Goal: Transaction & Acquisition: Purchase product/service

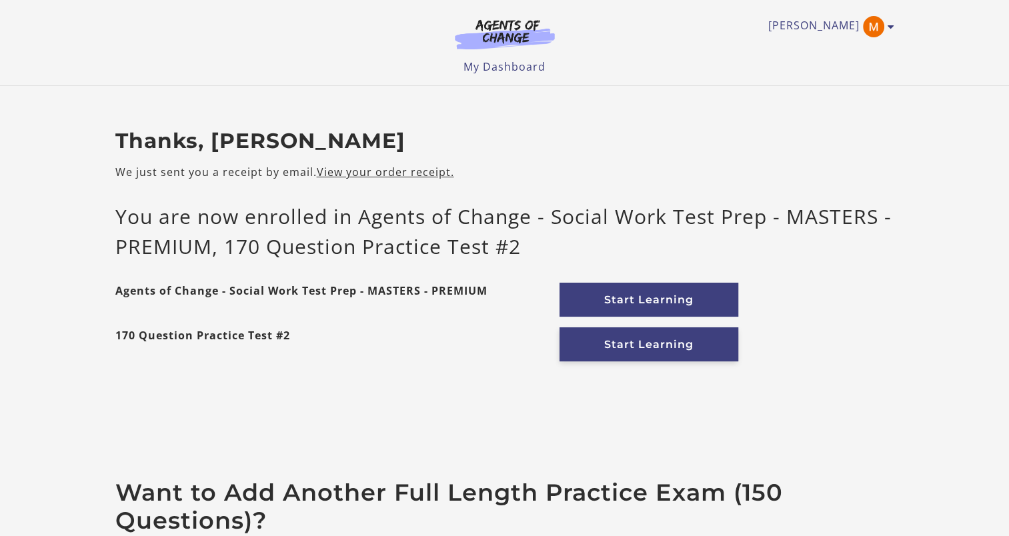
click at [599, 346] on link "Start Learning" at bounding box center [648, 344] width 179 height 34
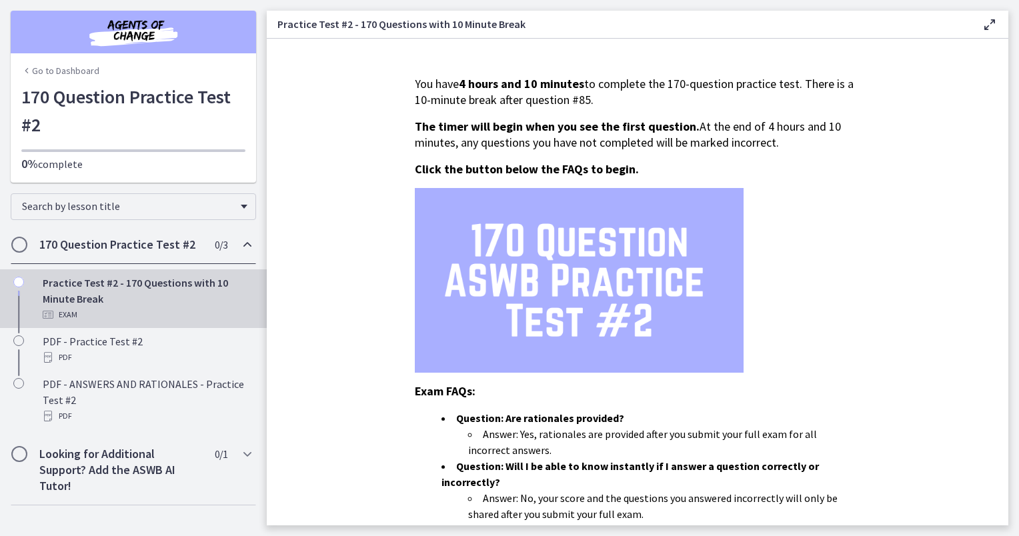
click at [243, 249] on icon "Chapters" at bounding box center [247, 245] width 16 height 16
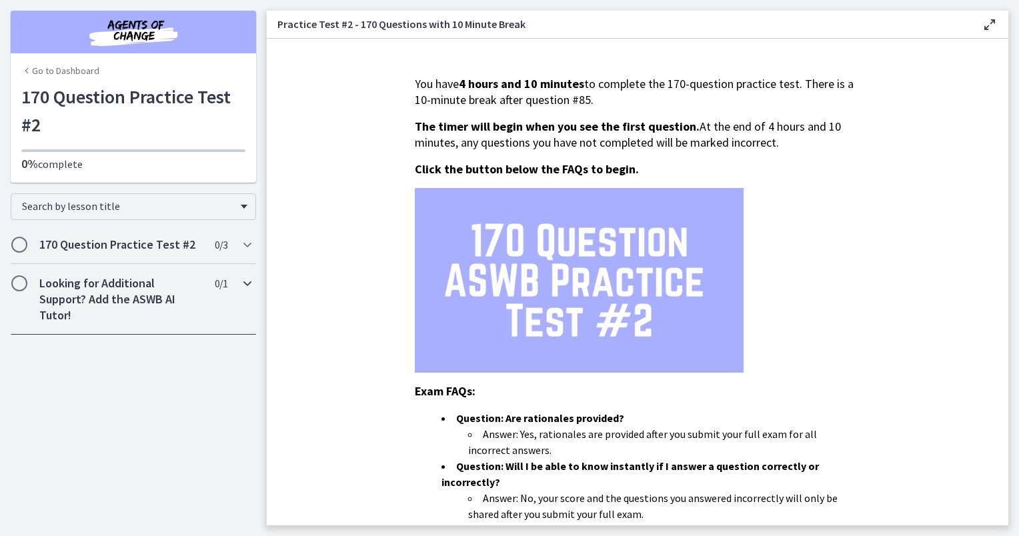
click at [242, 293] on div "Looking for Additional Support? Add the ASWB AI Tutor! 0 / 1 Completed" at bounding box center [133, 299] width 245 height 71
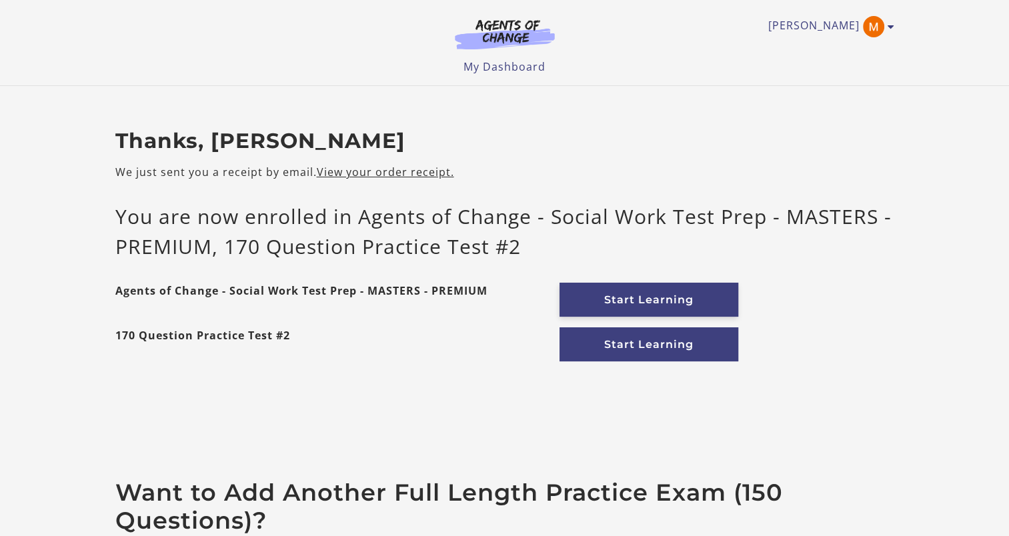
click at [667, 299] on link "Start Learning" at bounding box center [648, 300] width 179 height 34
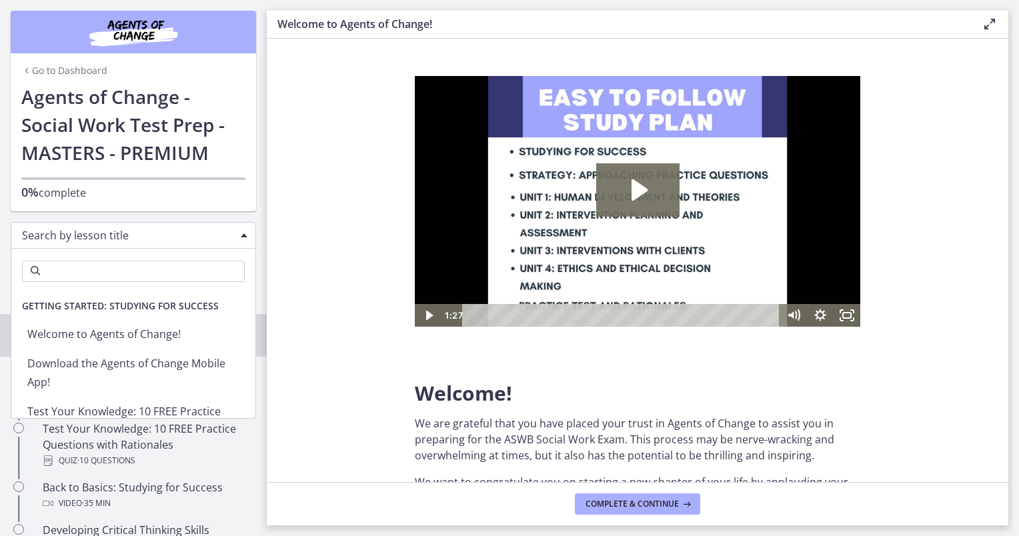
click at [195, 241] on span "Search by lesson title" at bounding box center [128, 235] width 212 height 15
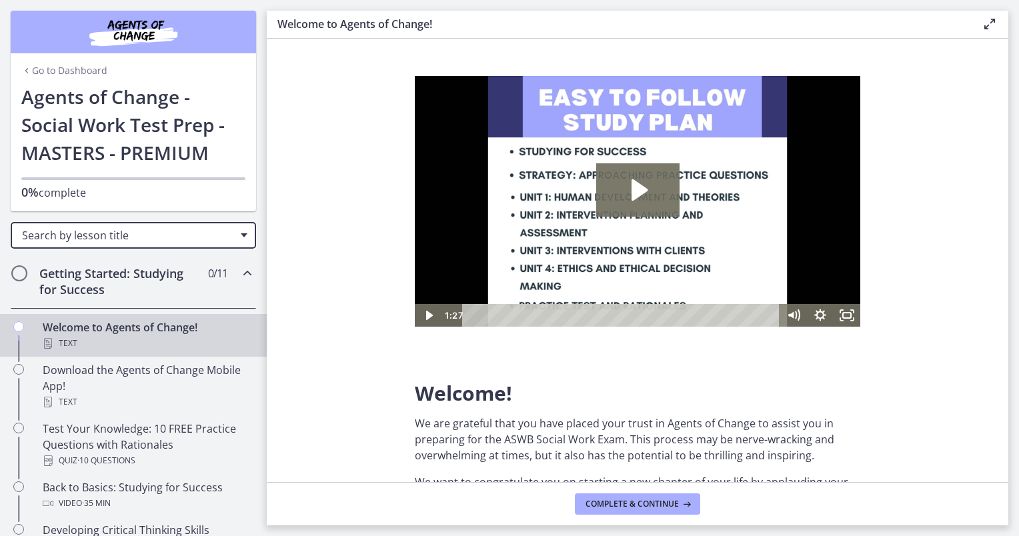
click at [195, 241] on span "Search by lesson title" at bounding box center [128, 235] width 212 height 15
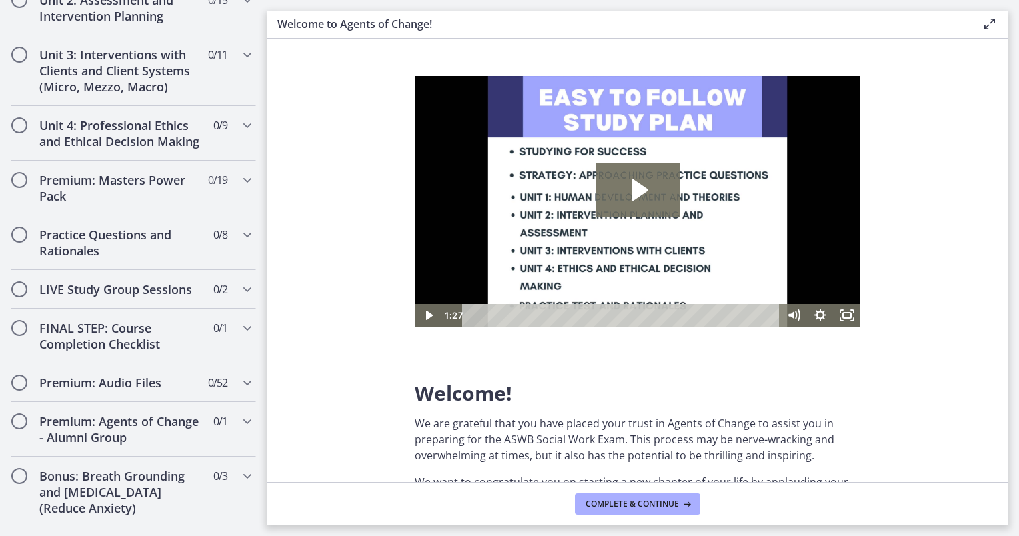
scroll to position [1014, 0]
click at [138, 297] on h2 "LIVE Study Group Sessions" at bounding box center [120, 289] width 163 height 16
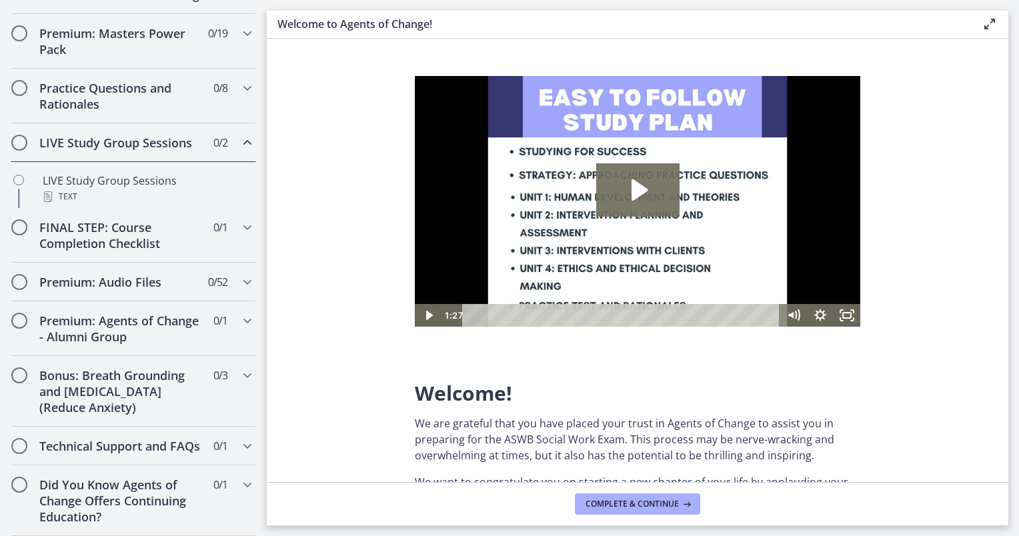
scroll to position [485, 0]
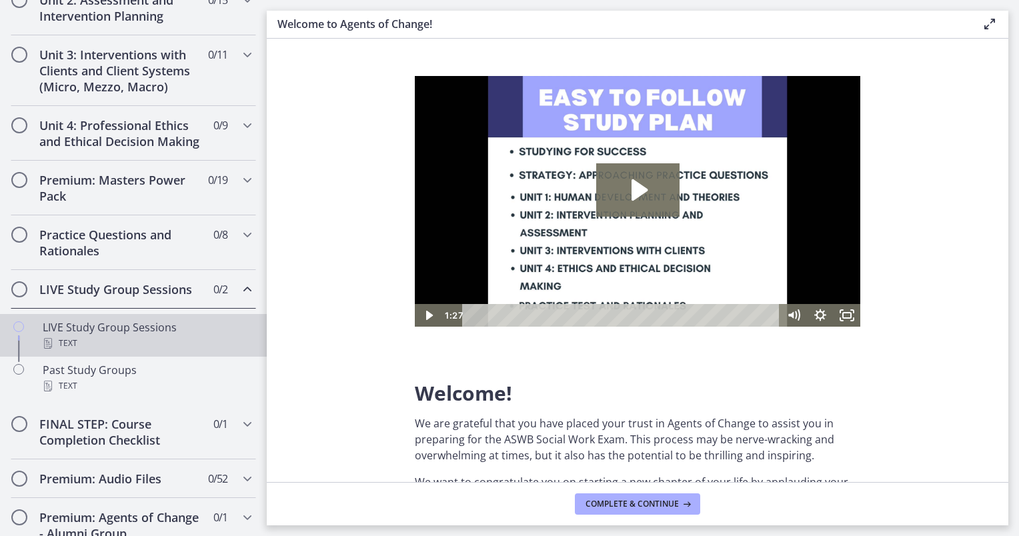
click at [111, 351] on div "Text" at bounding box center [147, 343] width 208 height 16
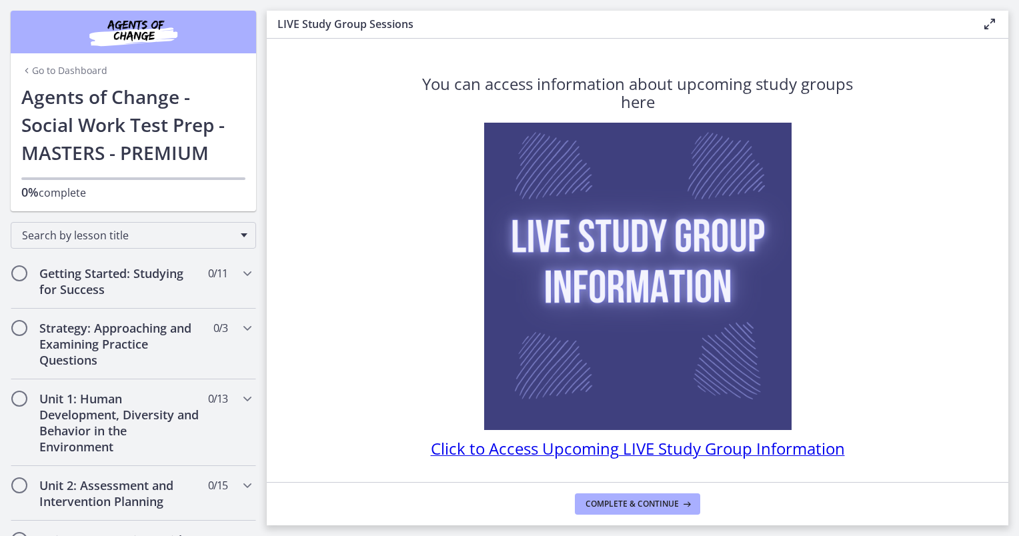
click at [35, 72] on link "Go to Dashboard" at bounding box center [64, 70] width 86 height 13
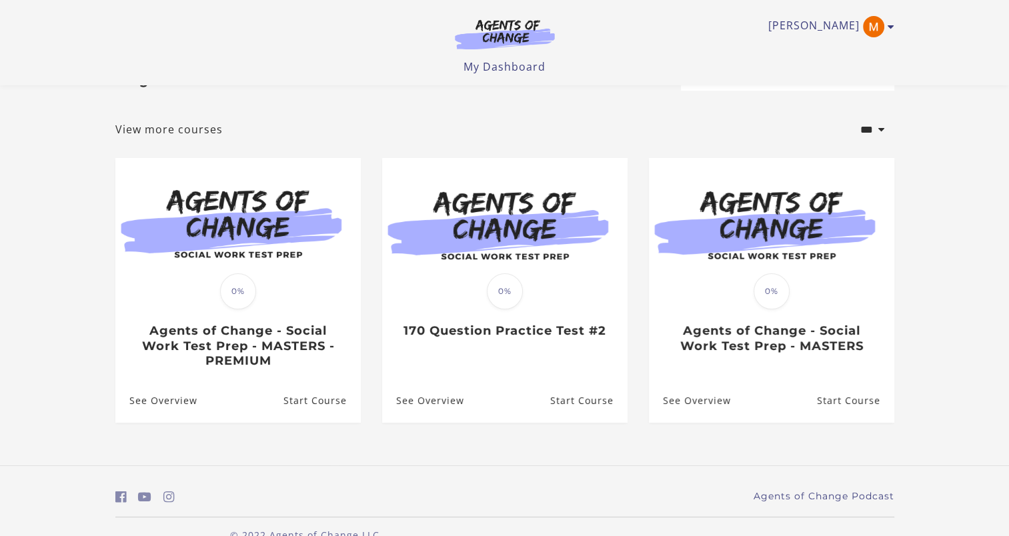
scroll to position [45, 0]
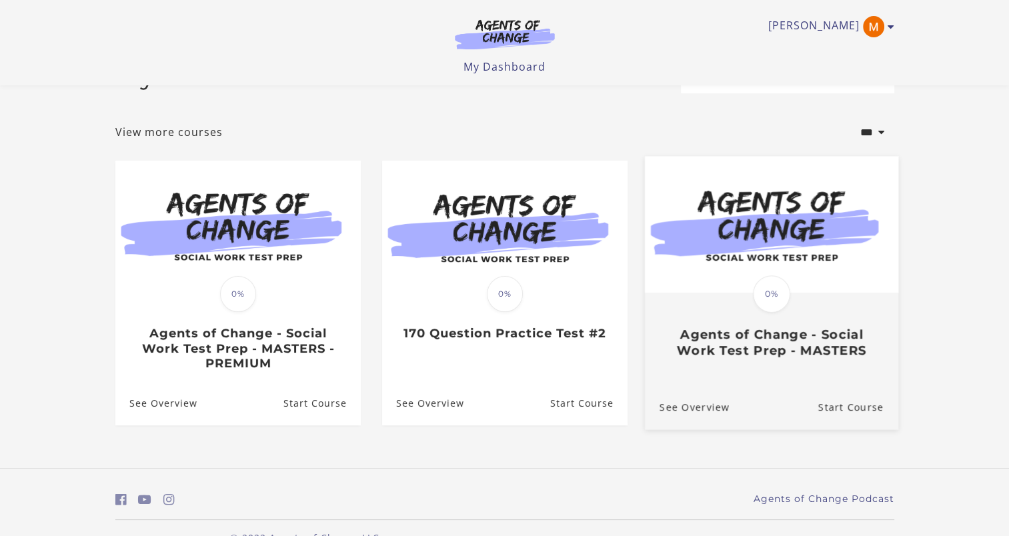
click at [759, 363] on link "Translation missing: en.liquid.partials.dashboard_course_card.progress_descript…" at bounding box center [770, 263] width 253 height 213
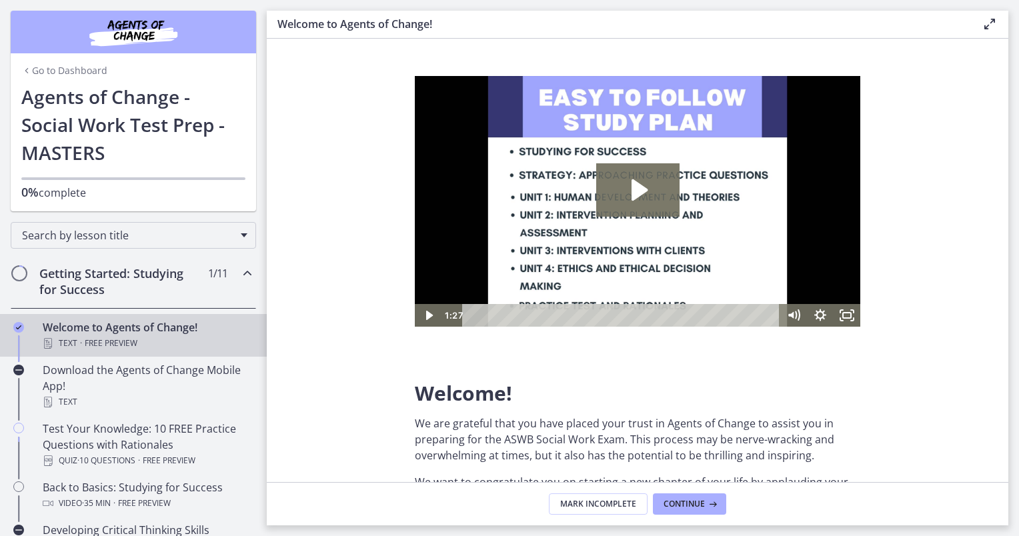
drag, startPoint x: 47, startPoint y: 75, endPoint x: 25, endPoint y: 69, distance: 22.2
click at [25, 69] on icon "Chapters" at bounding box center [26, 70] width 11 height 11
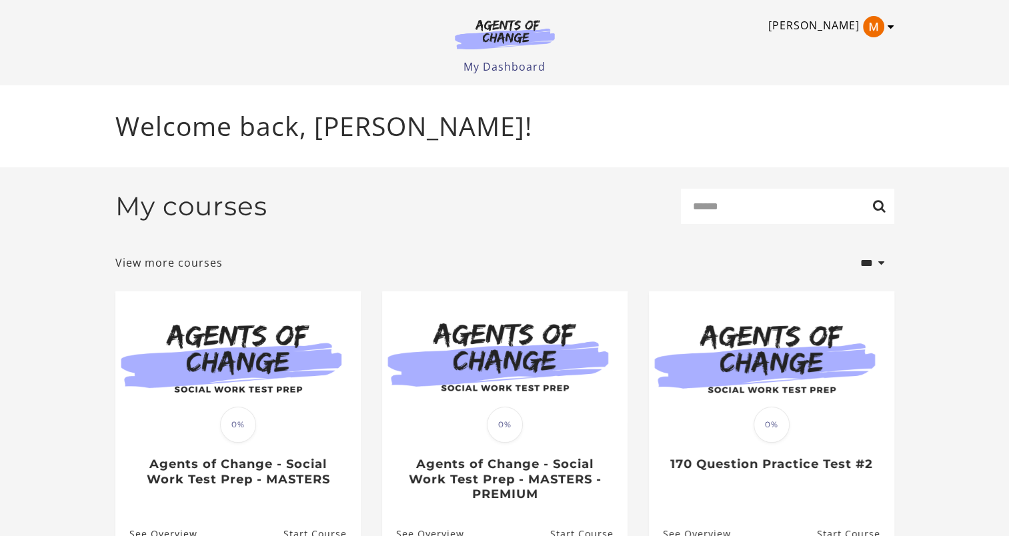
click at [818, 31] on link "[PERSON_NAME]" at bounding box center [827, 26] width 119 height 21
click at [648, 91] on div "Welcome back, [PERSON_NAME]!" at bounding box center [505, 126] width 800 height 82
click at [525, 64] on link "My Dashboard" at bounding box center [504, 66] width 82 height 15
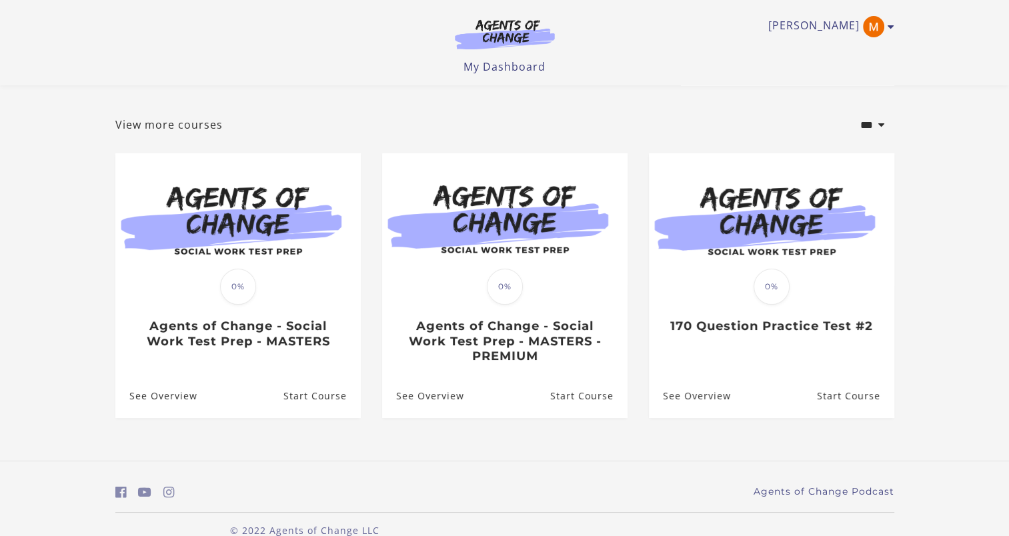
scroll to position [51, 0]
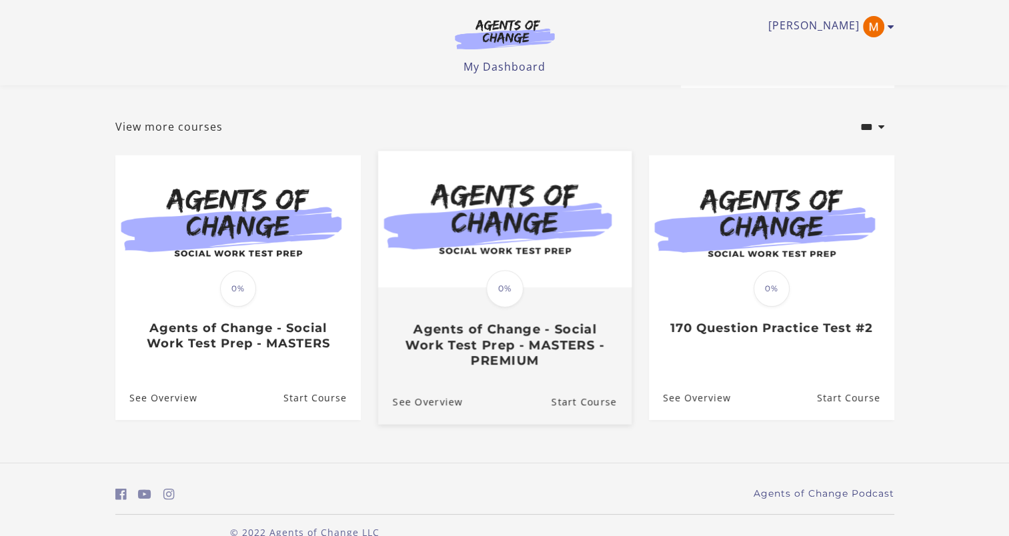
click at [560, 307] on div "Translation missing: en.liquid.partials.dashboard_course_card.progress_descript…" at bounding box center [503, 328] width 253 height 79
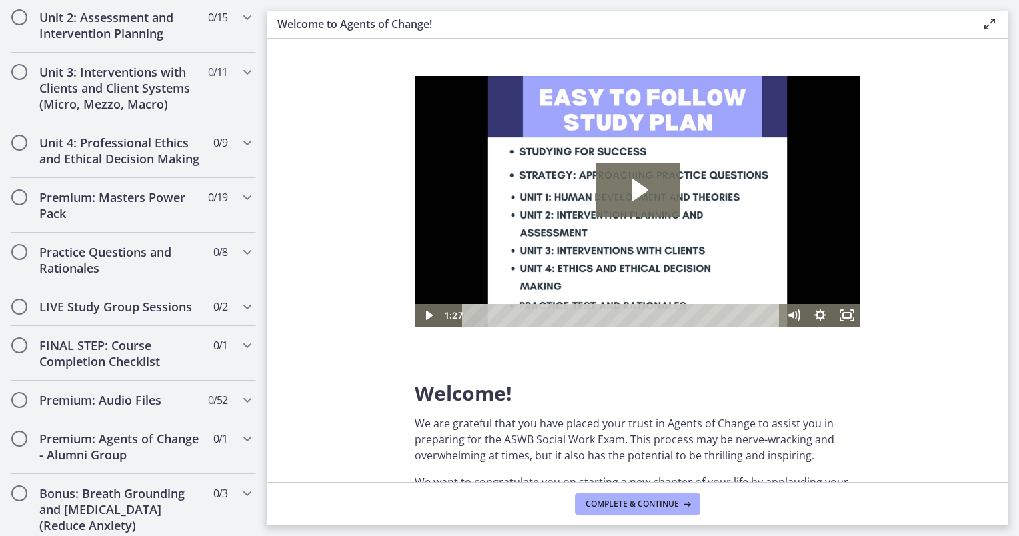
scroll to position [1142, 0]
